Goal: Task Accomplishment & Management: Use online tool/utility

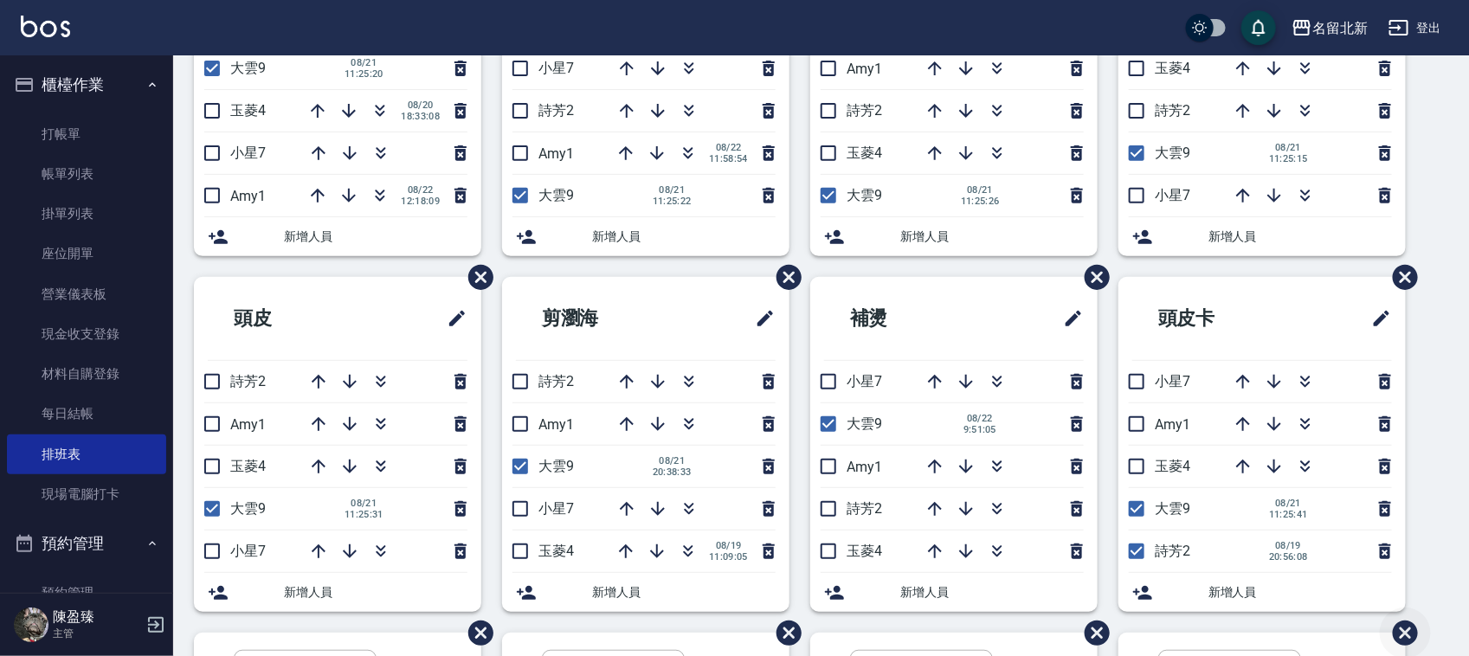
scroll to position [108, 0]
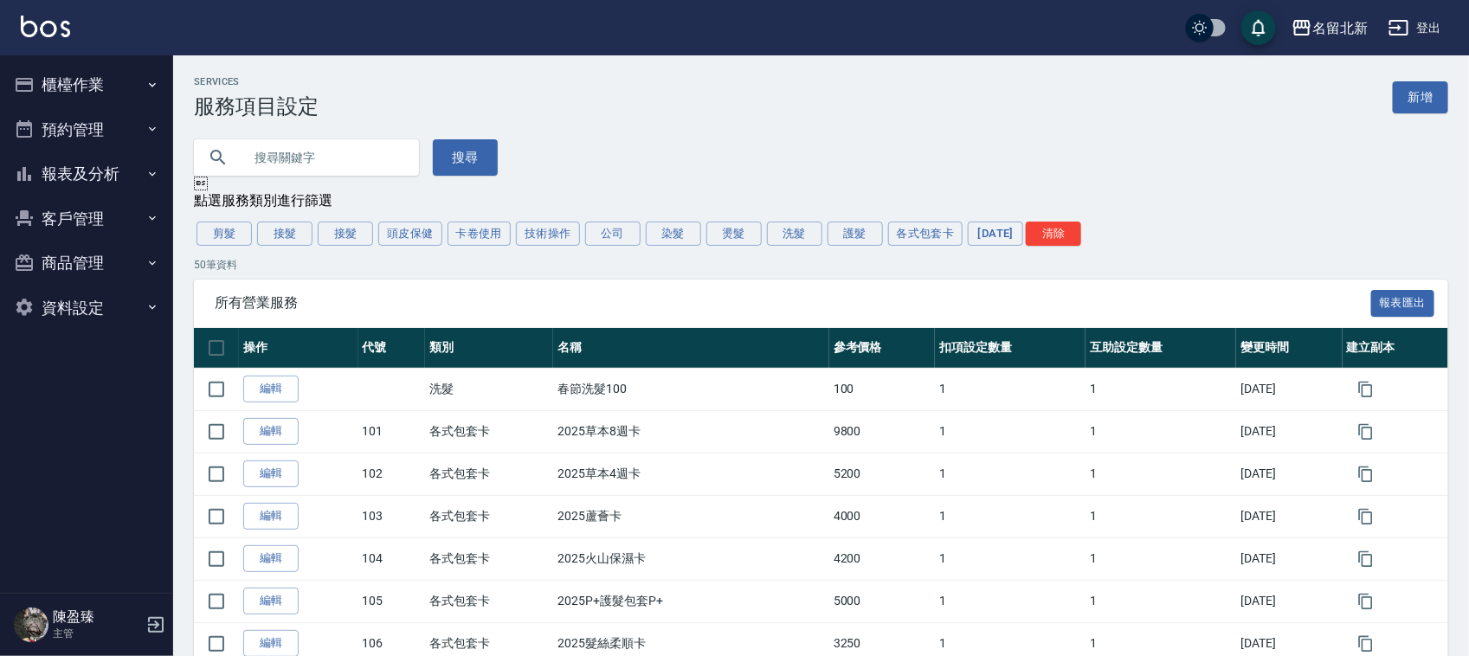
click at [1442, 33] on button "登出" at bounding box center [1415, 28] width 67 height 32
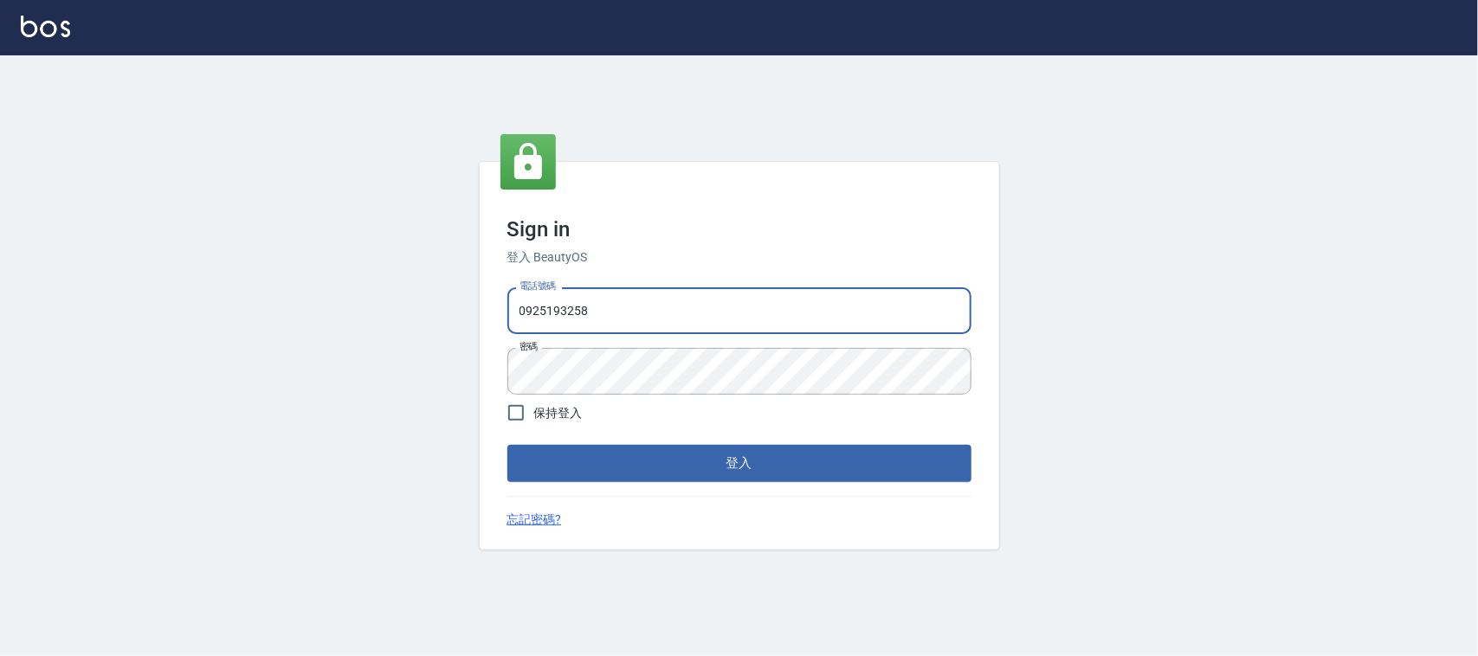
drag, startPoint x: 632, startPoint y: 312, endPoint x: 0, endPoint y: 292, distance: 632.4
click at [0, 295] on div "Sign in 登入 BeautyOS 電話號碼 [PHONE_NUMBER] 電話號碼 密碼 密碼 保持登入 登入 忘記密碼?" at bounding box center [739, 355] width 1478 height 601
type input "0939367977"
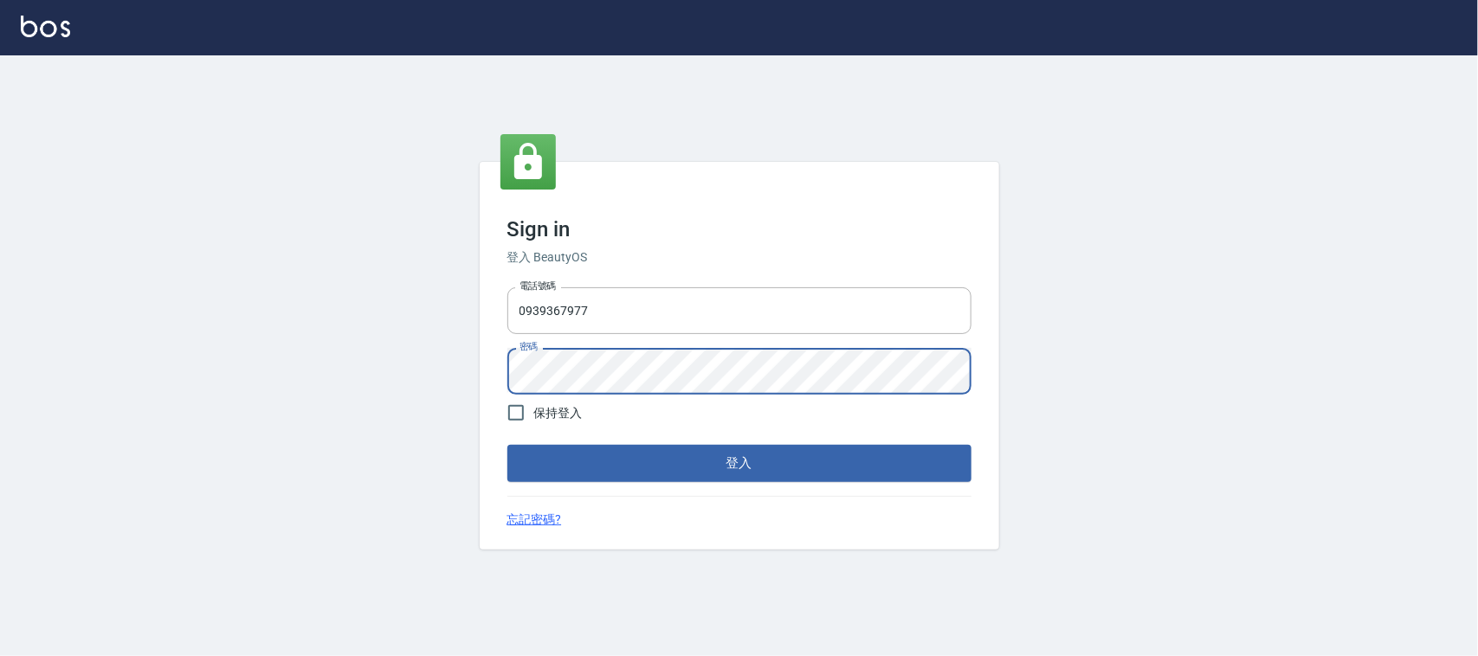
click at [507, 445] on button "登入" at bounding box center [739, 463] width 464 height 36
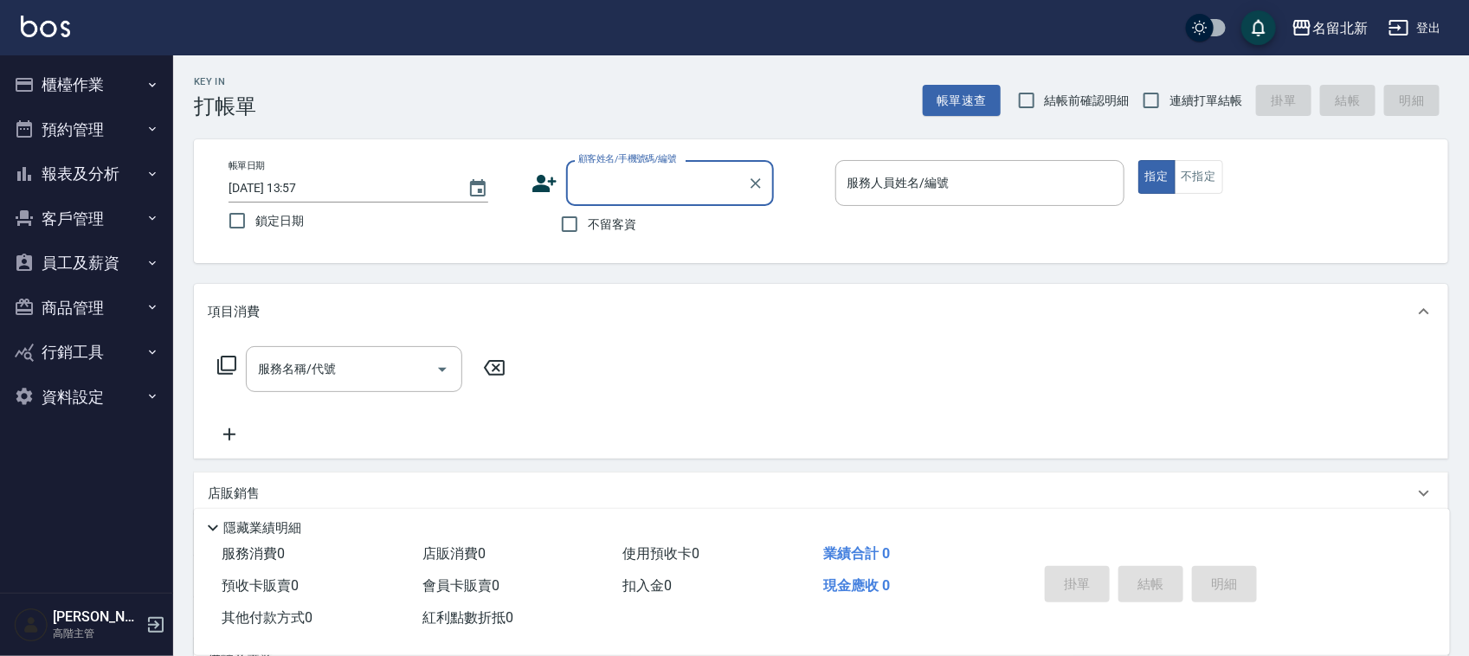
click at [114, 254] on button "員工及薪資" at bounding box center [86, 263] width 159 height 45
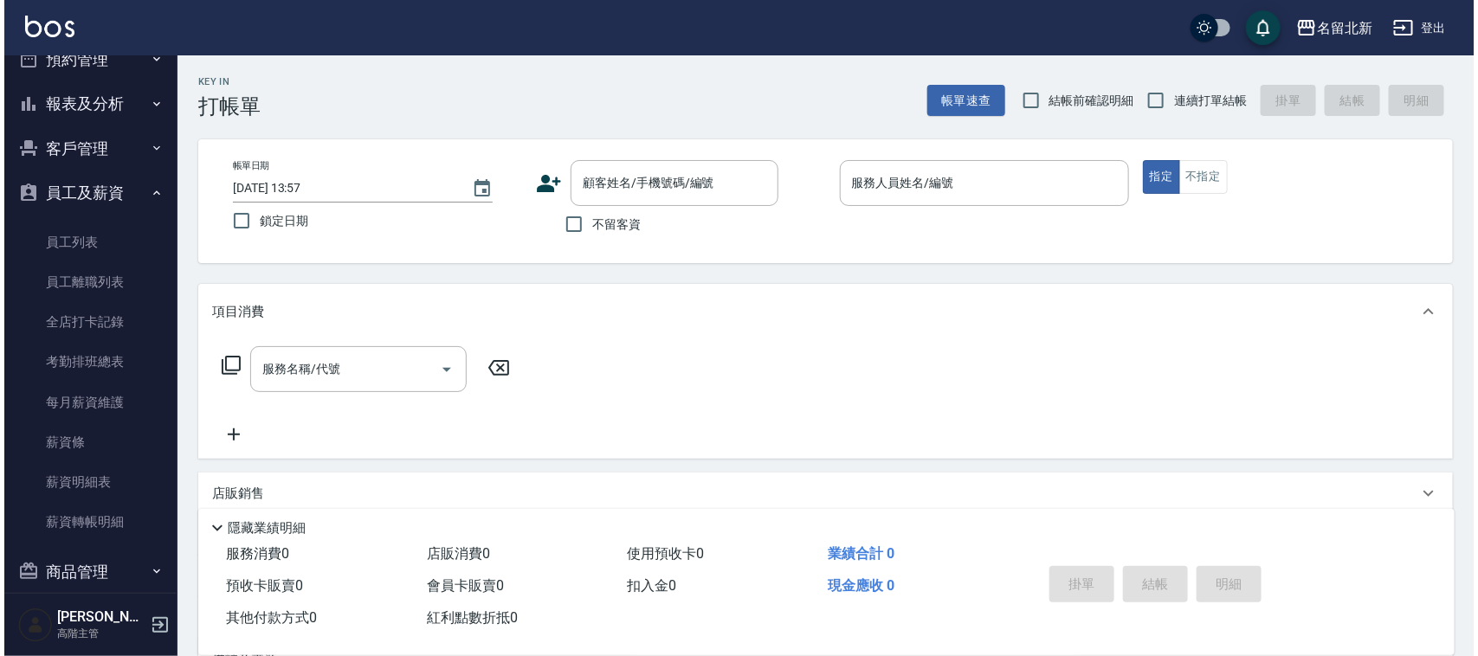
scroll to position [108, 0]
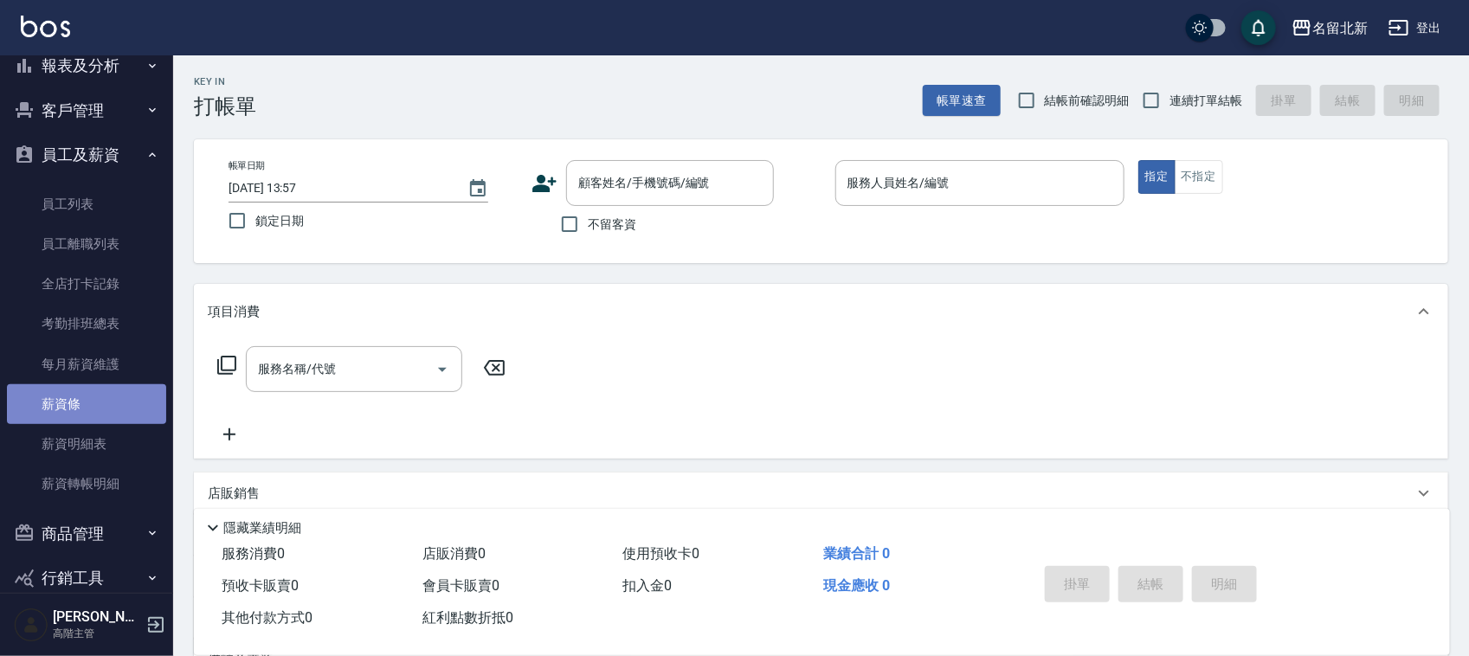
click at [92, 412] on link "薪資條" at bounding box center [86, 404] width 159 height 40
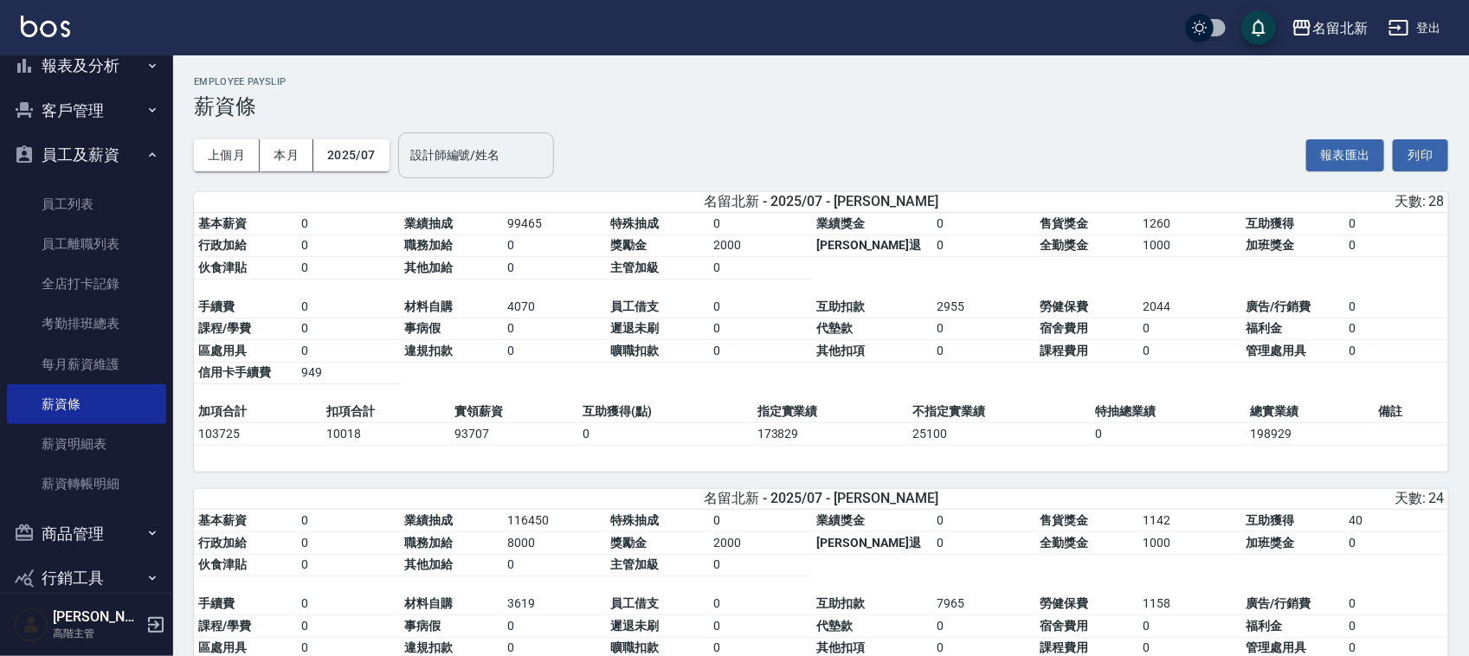
click at [503, 152] on input "設計師編號/姓名" at bounding box center [476, 155] width 140 height 30
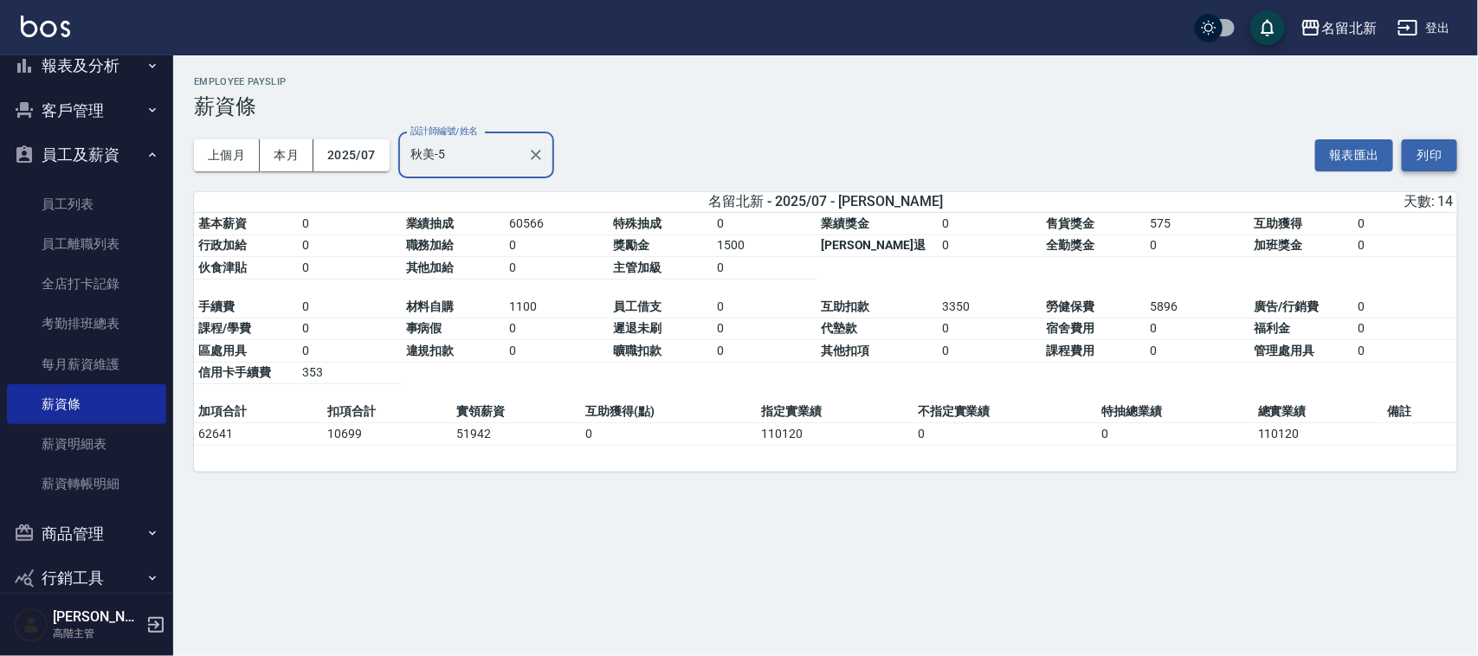
type input "秋美-5"
click at [1438, 148] on button "列印" at bounding box center [1429, 155] width 55 height 32
